Goal: Transaction & Acquisition: Purchase product/service

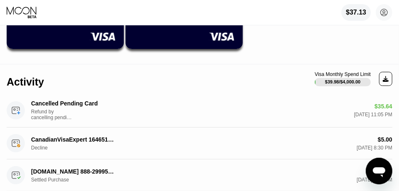
scroll to position [112, 0]
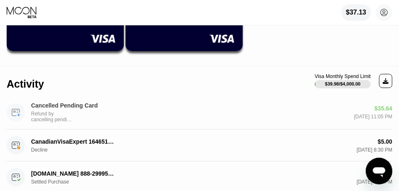
click at [381, 109] on div "$35.64" at bounding box center [384, 108] width 18 height 7
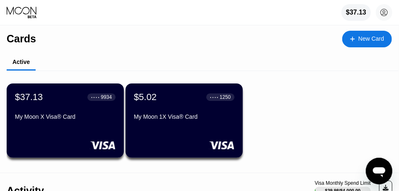
scroll to position [0, 0]
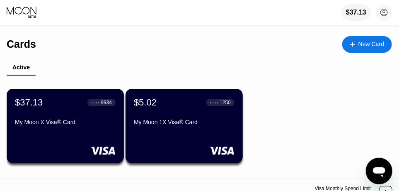
click at [19, 9] on icon at bounding box center [22, 12] width 31 height 12
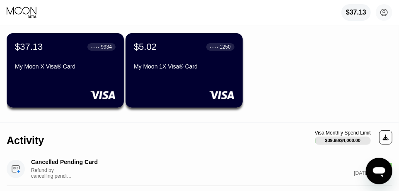
scroll to position [55, 0]
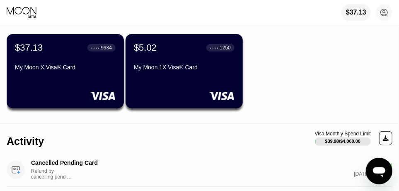
click at [70, 74] on div "My Moon X Visa® Card" at bounding box center [65, 69] width 101 height 10
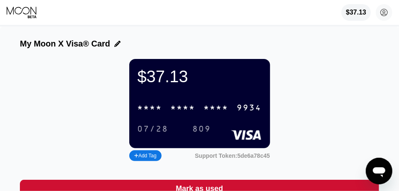
click at [215, 86] on div "$37.13" at bounding box center [200, 76] width 124 height 19
click at [213, 113] on div "* * * *" at bounding box center [216, 108] width 25 height 10
click at [214, 111] on div "2796" at bounding box center [216, 108] width 25 height 10
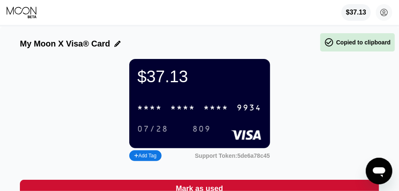
click at [214, 111] on div "* * * *" at bounding box center [216, 108] width 25 height 10
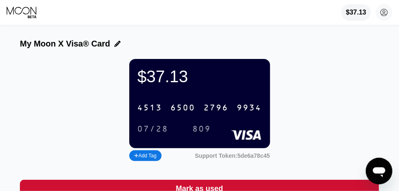
drag, startPoint x: 214, startPoint y: 111, endPoint x: 204, endPoint y: 111, distance: 9.9
click at [204, 111] on div "2796" at bounding box center [216, 108] width 25 height 10
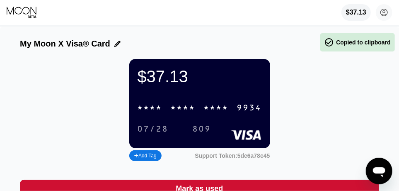
click at [204, 111] on div "* * * *" at bounding box center [216, 108] width 25 height 10
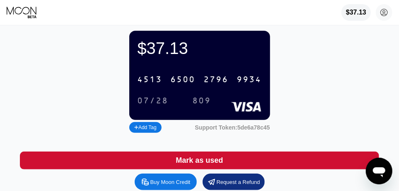
scroll to position [27, 0]
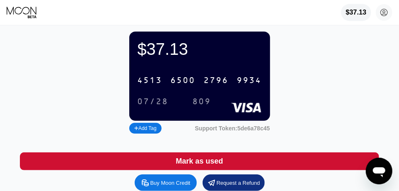
click at [356, 15] on div "$37.13" at bounding box center [356, 12] width 21 height 7
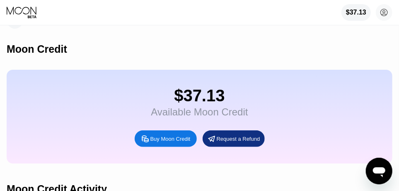
scroll to position [24, 0]
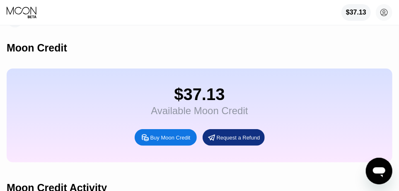
click at [179, 141] on div "Buy Moon Credit" at bounding box center [170, 137] width 40 height 7
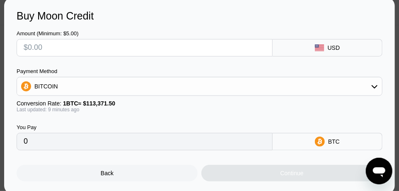
click at [95, 51] on input "text" at bounding box center [145, 47] width 242 height 17
type input "$3"
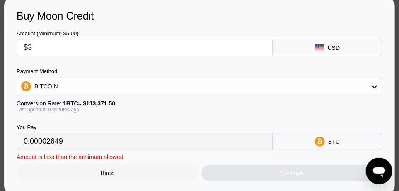
type input "0.00002649"
type input "$36"
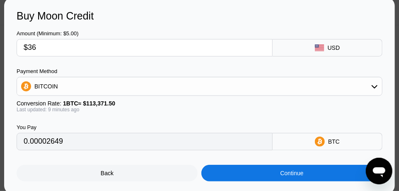
type input "0.00031786"
type input "$36"
click at [111, 176] on div "Back" at bounding box center [107, 172] width 13 height 7
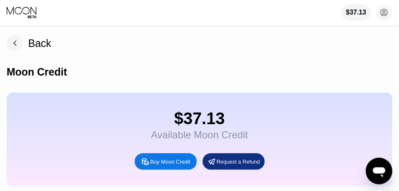
click at [165, 165] on div "Buy Moon Credit" at bounding box center [170, 161] width 40 height 7
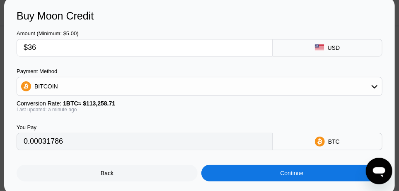
click at [80, 51] on input "$36" at bounding box center [145, 47] width 242 height 17
type input "$3"
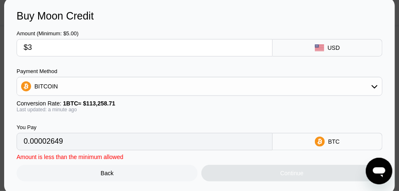
type input "0.00002649"
type input "$37"
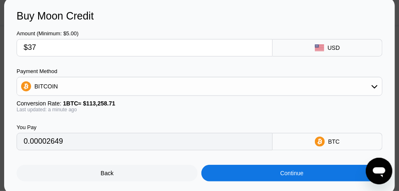
type input "0.00032669"
type input "$37"
drag, startPoint x: 398, startPoint y: 67, endPoint x: 399, endPoint y: 86, distance: 19.1
click at [399, 86] on html "$37.13 [EMAIL_ADDRESS][DOMAIN_NAME]  Home Settings Support Careers About Us Lo…" at bounding box center [199, 95] width 399 height 191
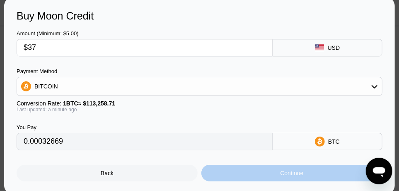
click at [290, 176] on div "Continue" at bounding box center [291, 172] width 23 height 7
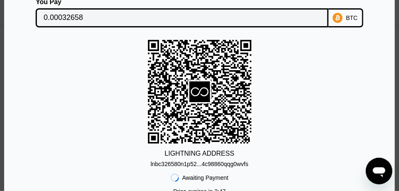
click at [345, 18] on div "BTC" at bounding box center [346, 17] width 35 height 19
click at [372, 74] on div "LIGHTNING ADDRESS lnbc326580n1p52...4c98860qqg0wvfs" at bounding box center [200, 103] width 366 height 127
drag, startPoint x: 394, startPoint y: 95, endPoint x: 394, endPoint y: 113, distance: 17.8
click at [394, 113] on div "Lightning On-Chain You Pay 0.00032658 BTC LIGHTNING ADDRESS lnbc326580n1p52...4…" at bounding box center [199, 95] width 391 height 281
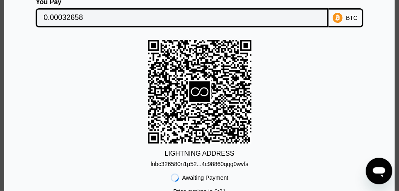
scroll to position [0, 0]
click at [29, 5] on div "You Pay 0.00032658 BTC" at bounding box center [200, 12] width 366 height 29
click at [64, 1] on div "You Pay" at bounding box center [182, 1] width 293 height 7
click at [79, 1] on div "You Pay" at bounding box center [182, 1] width 293 height 7
drag, startPoint x: 398, startPoint y: 47, endPoint x: 398, endPoint y: 84, distance: 36.5
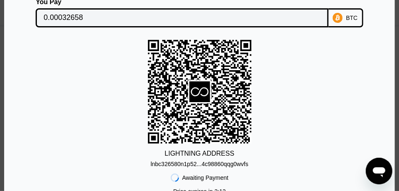
click at [398, 84] on div at bounding box center [203, 95] width 406 height 191
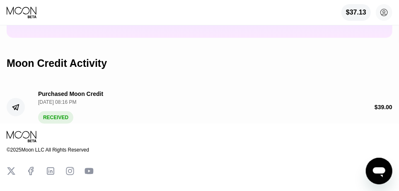
scroll to position [147, 0]
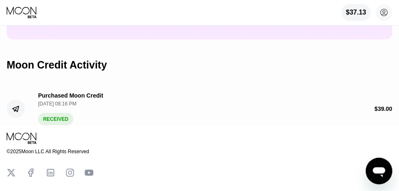
click at [51, 125] on div "RECEIVED" at bounding box center [55, 119] width 35 height 12
click at [70, 106] on div "[DATE] 08:16 PM" at bounding box center [71, 104] width 67 height 6
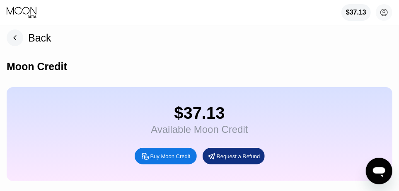
scroll to position [0, 0]
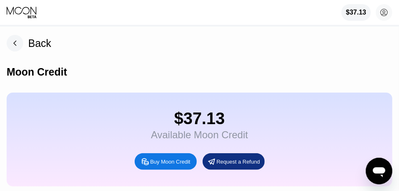
click at [24, 9] on icon at bounding box center [22, 12] width 31 height 12
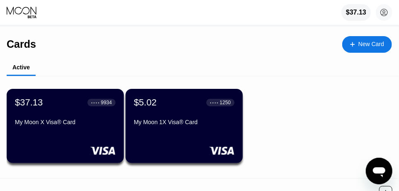
click at [24, 9] on icon at bounding box center [22, 11] width 30 height 8
click at [60, 124] on div "My Moon X Visa® Card" at bounding box center [65, 122] width 101 height 7
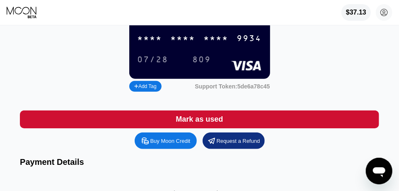
scroll to position [88, 0]
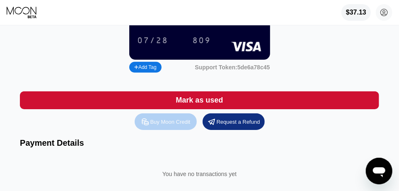
click at [179, 125] on div "Buy Moon Credit" at bounding box center [170, 121] width 40 height 7
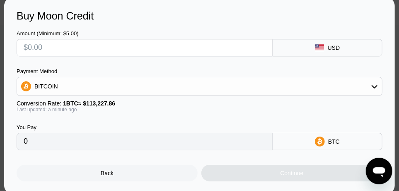
click at [179, 128] on div "You Pay" at bounding box center [145, 127] width 256 height 6
click at [41, 50] on input "text" at bounding box center [145, 47] width 242 height 17
type input "$3"
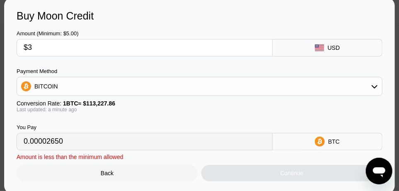
type input "0.00002650"
type input "$37"
type input "0.00032678"
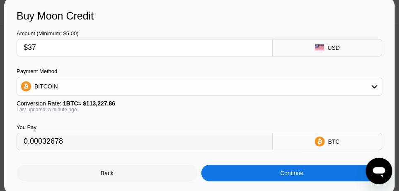
type input "$37"
click at [315, 47] on icon at bounding box center [320, 47] width 10 height 7
click at [153, 89] on div "BITCOIN" at bounding box center [199, 86] width 365 height 17
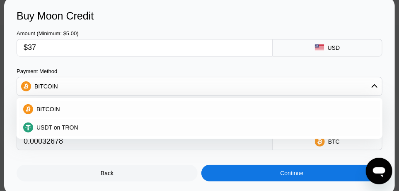
click at [10, 66] on div "Buy Moon Credit Amount (Minimum: $5.00) $37 USD Payment Method BITCOIN BITCOIN …" at bounding box center [199, 96] width 391 height 196
click at [52, 107] on span "BITCOIN" at bounding box center [48, 109] width 24 height 7
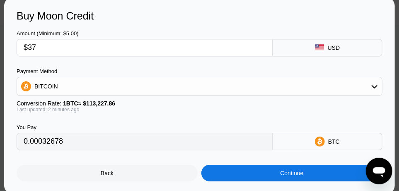
scroll to position [0, 0]
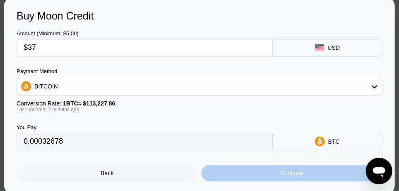
click at [269, 174] on div "Continue" at bounding box center [291, 173] width 181 height 17
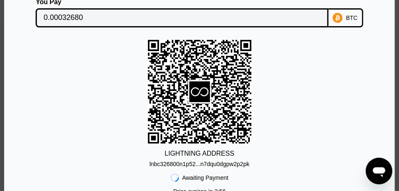
drag, startPoint x: 396, startPoint y: 60, endPoint x: 397, endPoint y: 40, distance: 19.5
click at [397, 40] on div at bounding box center [203, 95] width 406 height 191
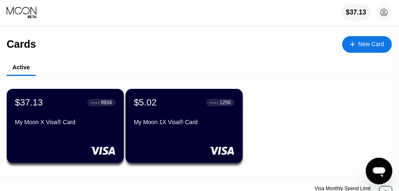
click at [168, 118] on div "$5.02 ● ● ● ● 1250 My Moon 1X Visa® Card" at bounding box center [184, 112] width 101 height 31
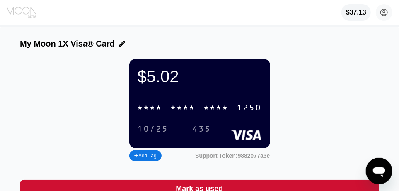
click at [27, 15] on icon at bounding box center [22, 12] width 31 height 12
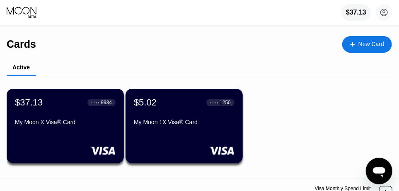
click at [59, 139] on div "$37.13 ● ● ● ● 9934 My Moon X Visa® Card" at bounding box center [65, 126] width 117 height 74
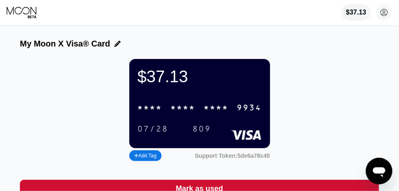
click at [196, 103] on div "$37.13 * * * * * * * * * * * * 9934 07/28 809" at bounding box center [199, 103] width 141 height 89
click at [194, 113] on div "* * * *" at bounding box center [183, 108] width 25 height 10
